Goal: Task Accomplishment & Management: Manage account settings

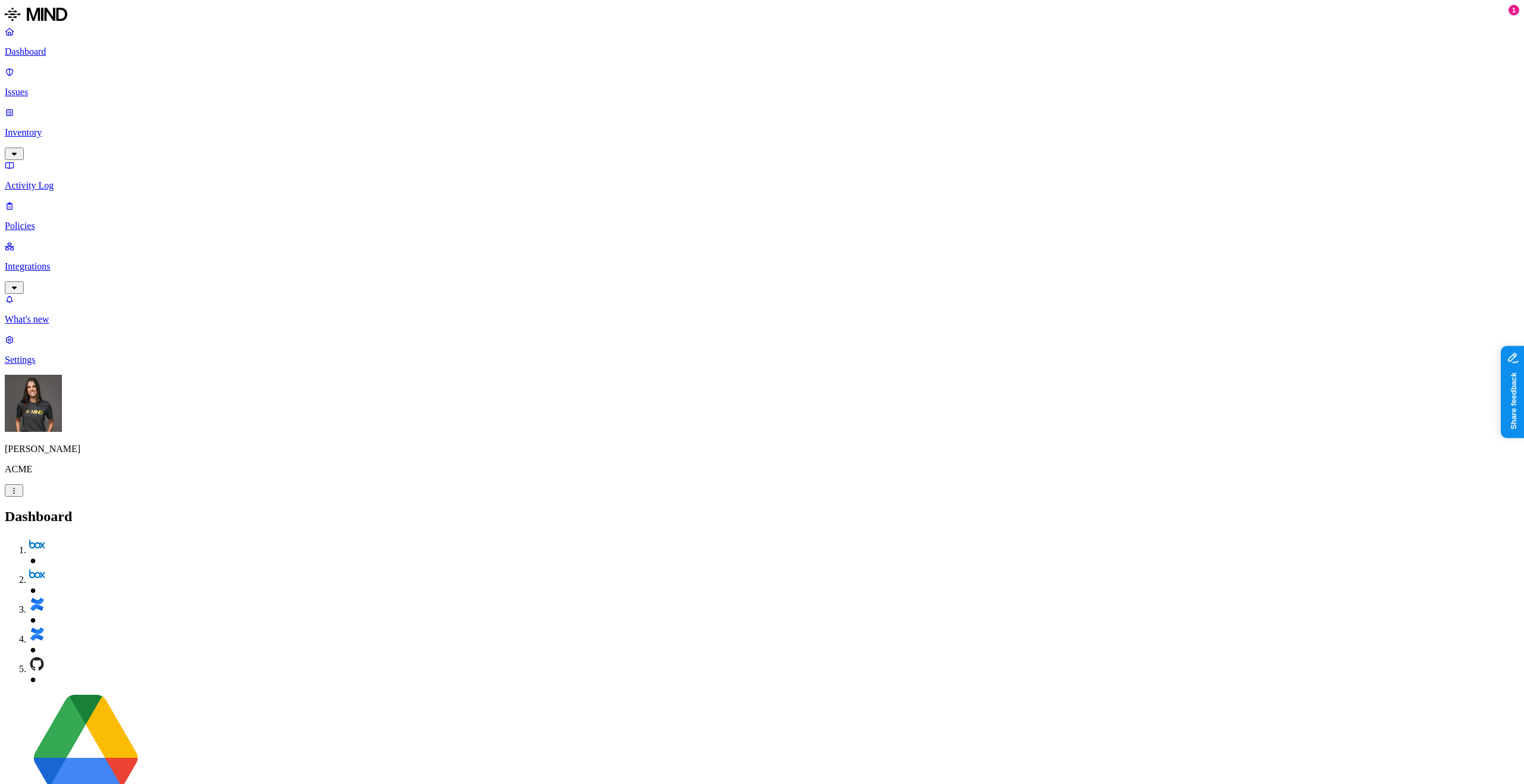
click at [16, 365] on link "Settings" at bounding box center [762, 350] width 1514 height 31
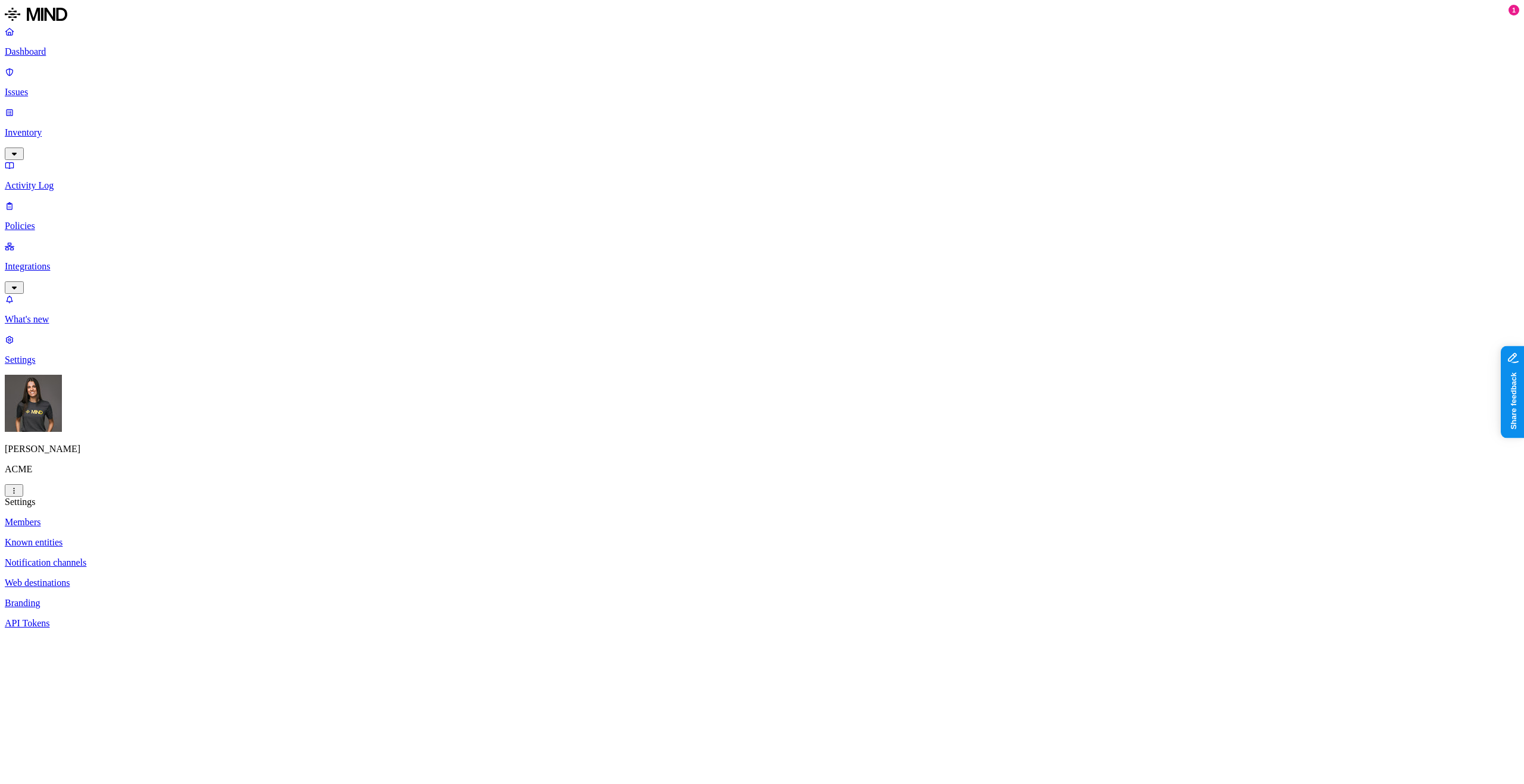
click at [179, 618] on p "API Tokens" at bounding box center [762, 623] width 1514 height 11
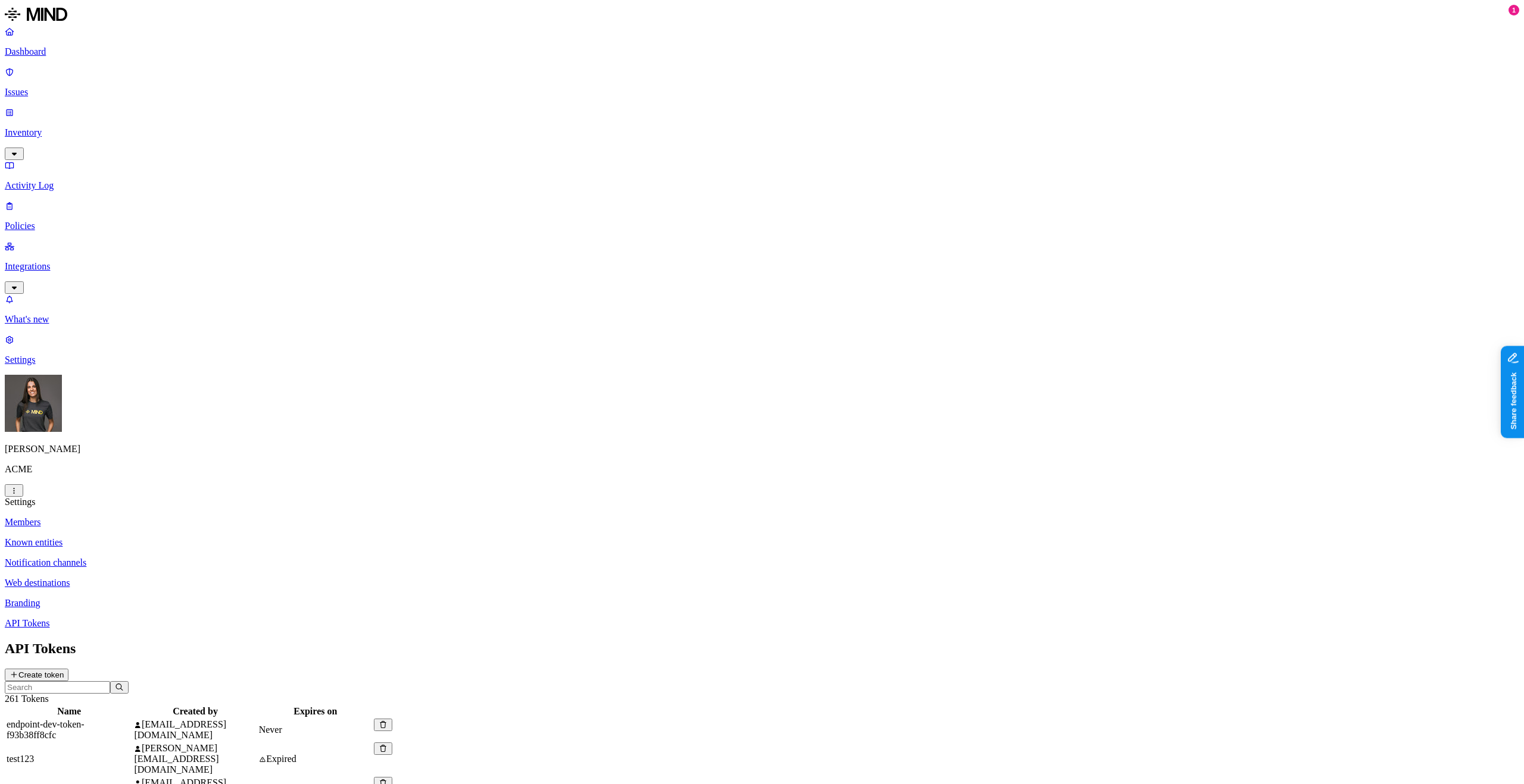
click at [68, 669] on button "Create token" at bounding box center [37, 675] width 64 height 12
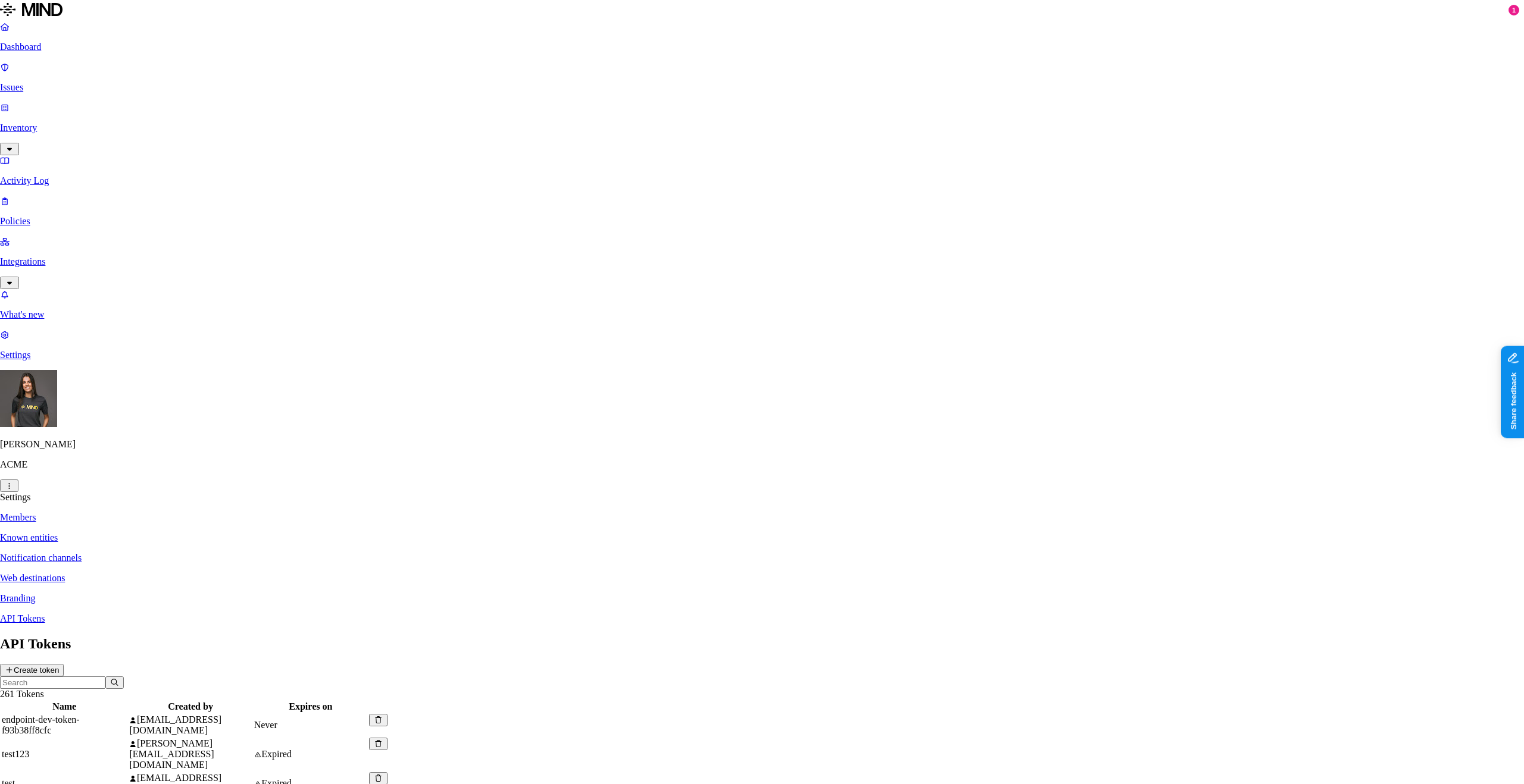
type input "gal-token"
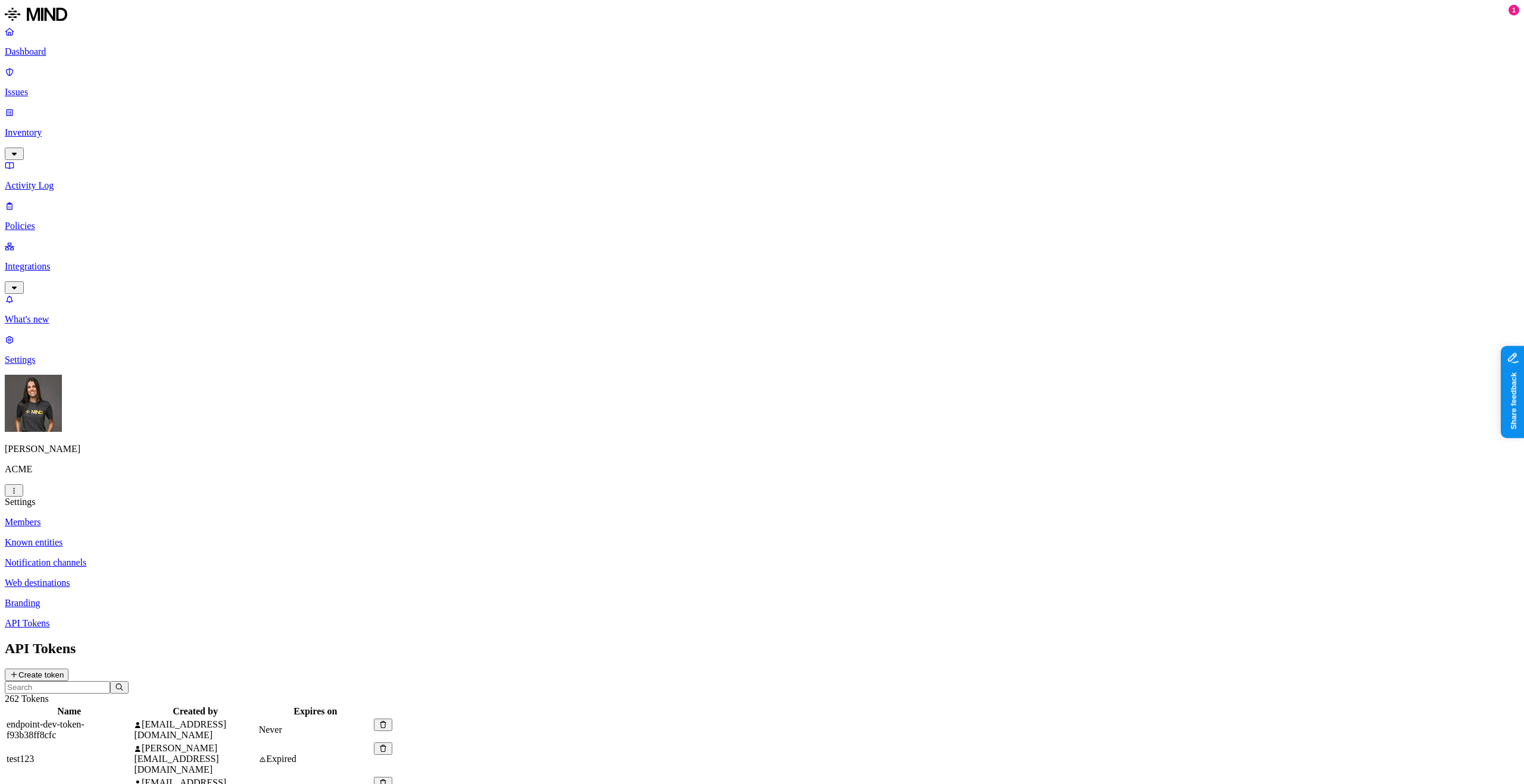
click at [79, 52] on p "Dashboard" at bounding box center [762, 51] width 1514 height 11
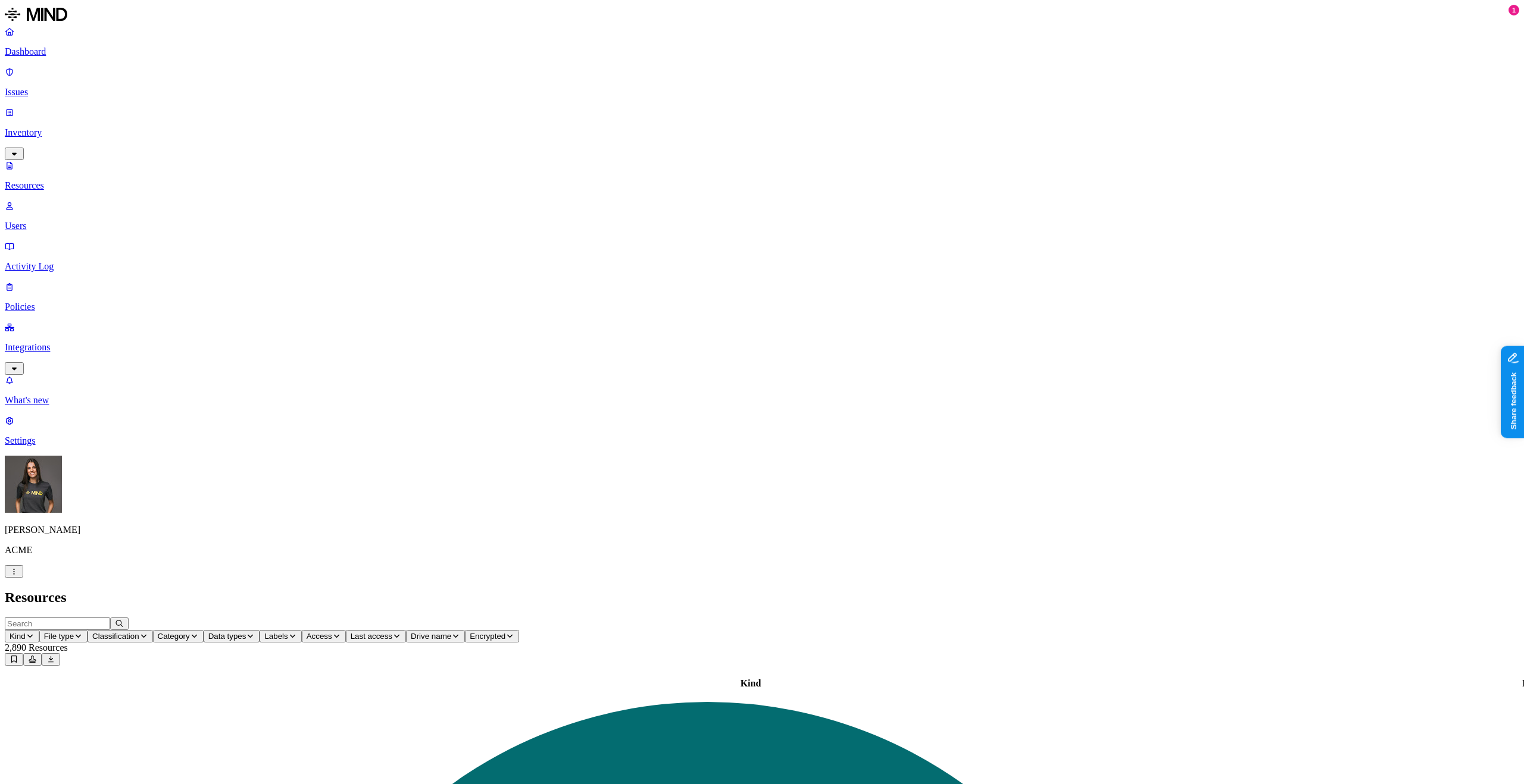
click at [35, 52] on p "Dashboard" at bounding box center [762, 51] width 1514 height 11
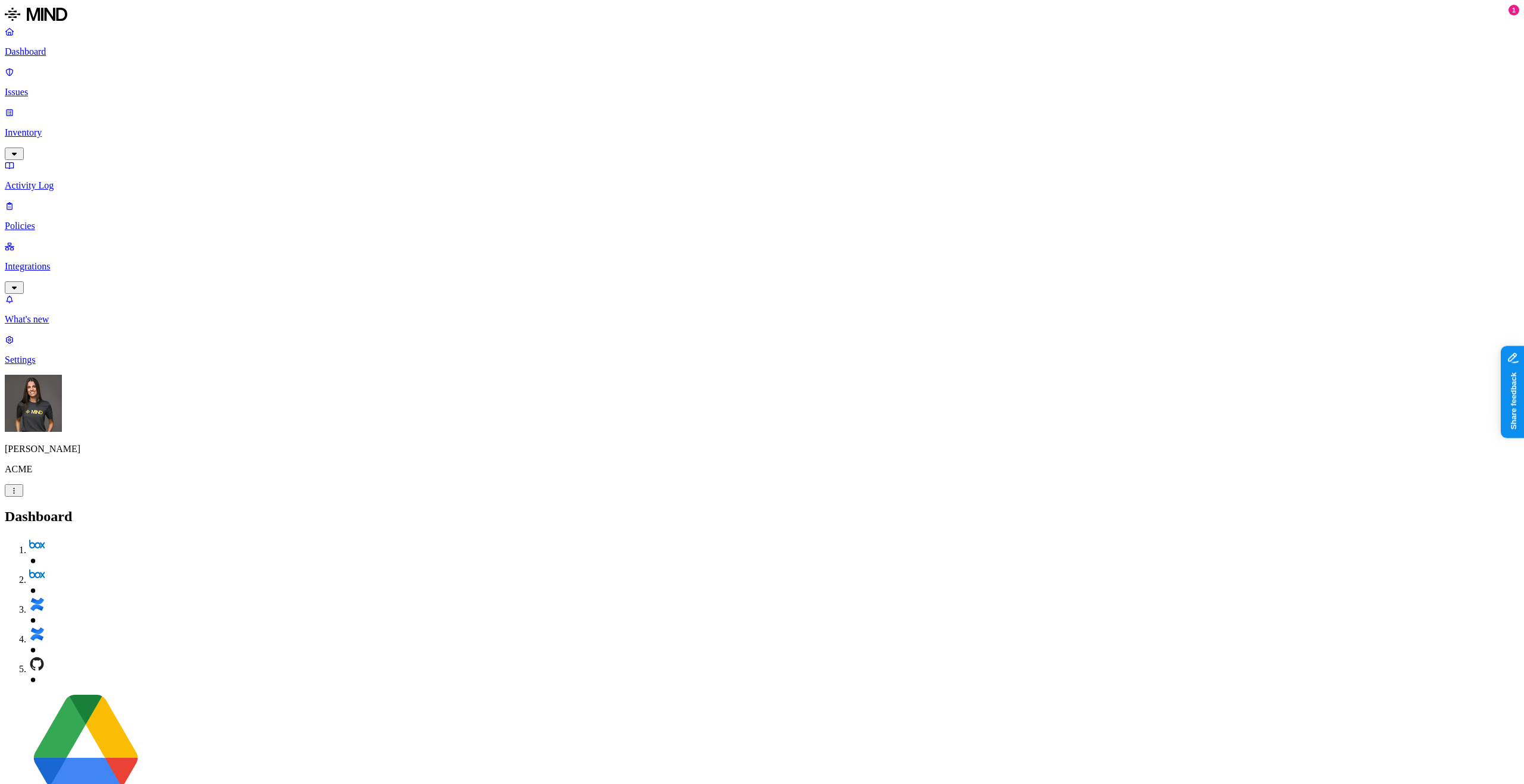
click at [360, 509] on h2 "Dashboard" at bounding box center [762, 517] width 1514 height 16
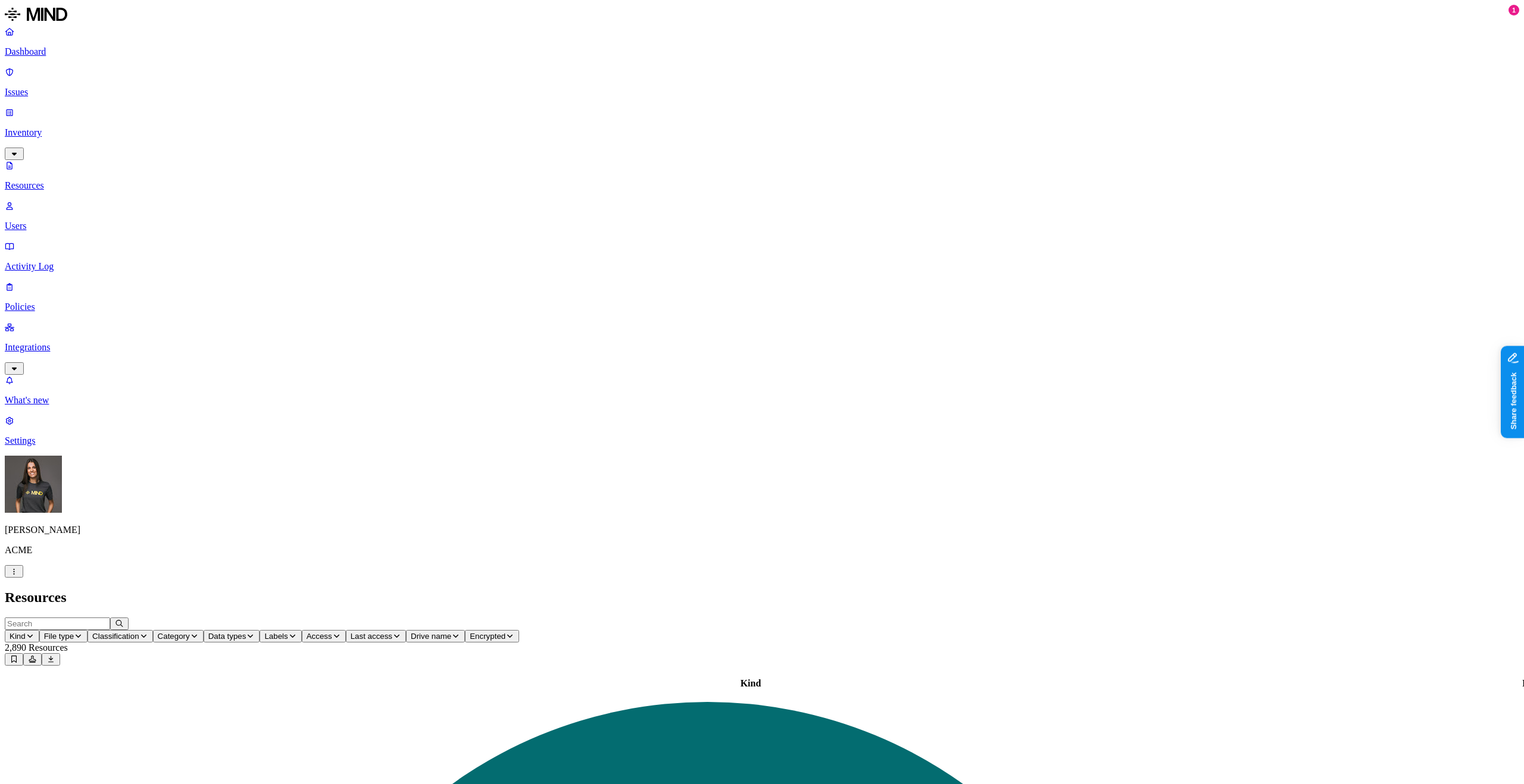
click at [139, 632] on span "Classification" at bounding box center [116, 636] width 47 height 9
